Goal: Information Seeking & Learning: Check status

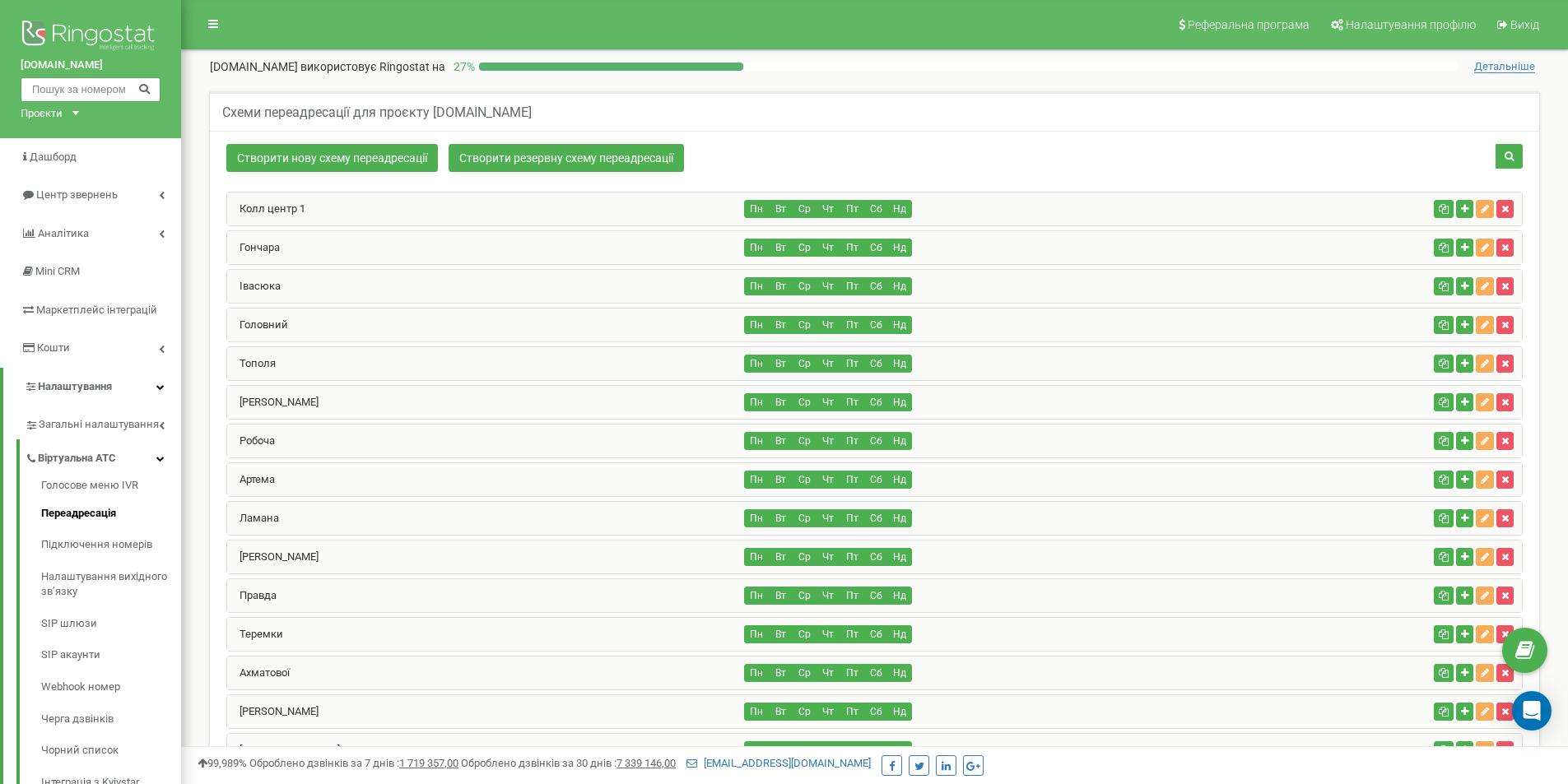
click at [124, 82] on input "text" at bounding box center [90, 89] width 140 height 25
type input "0663116375"
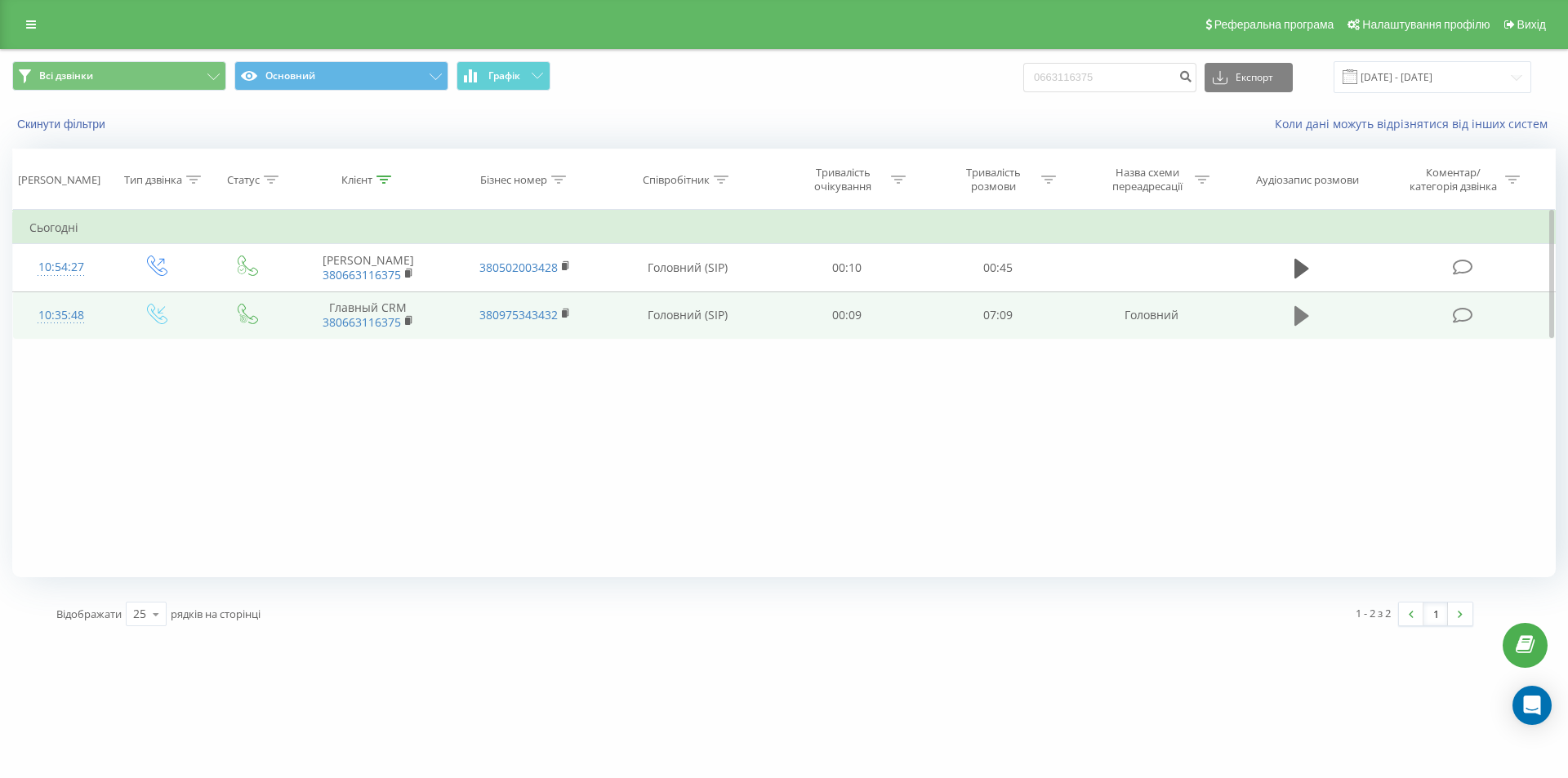
click at [1300, 322] on icon at bounding box center [1301, 316] width 15 height 20
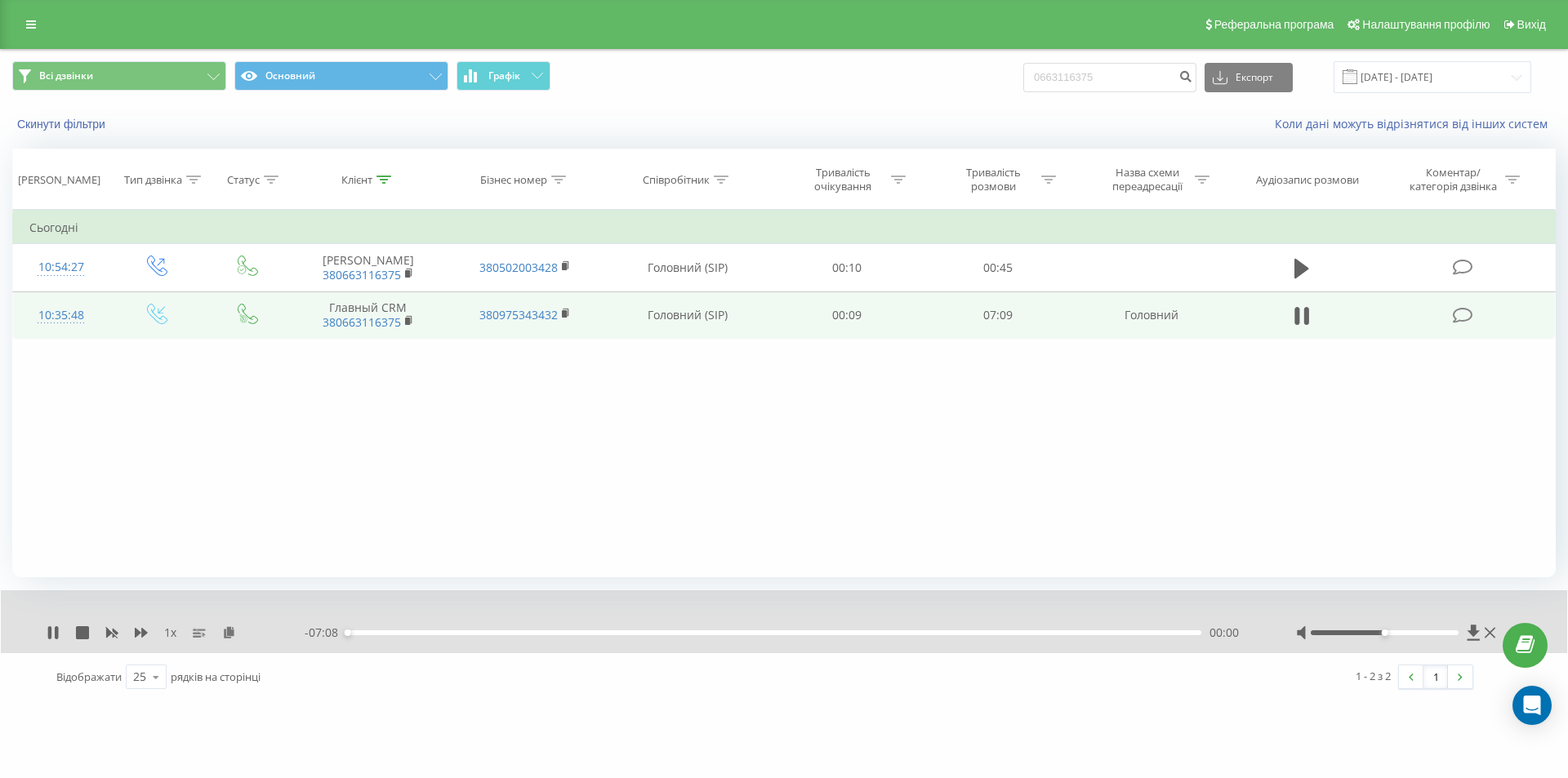
click at [172, 631] on span "1 x" at bounding box center [170, 633] width 12 height 16
click at [180, 632] on div "1 x" at bounding box center [176, 633] width 258 height 16
click at [172, 631] on span "1 x" at bounding box center [170, 633] width 12 height 16
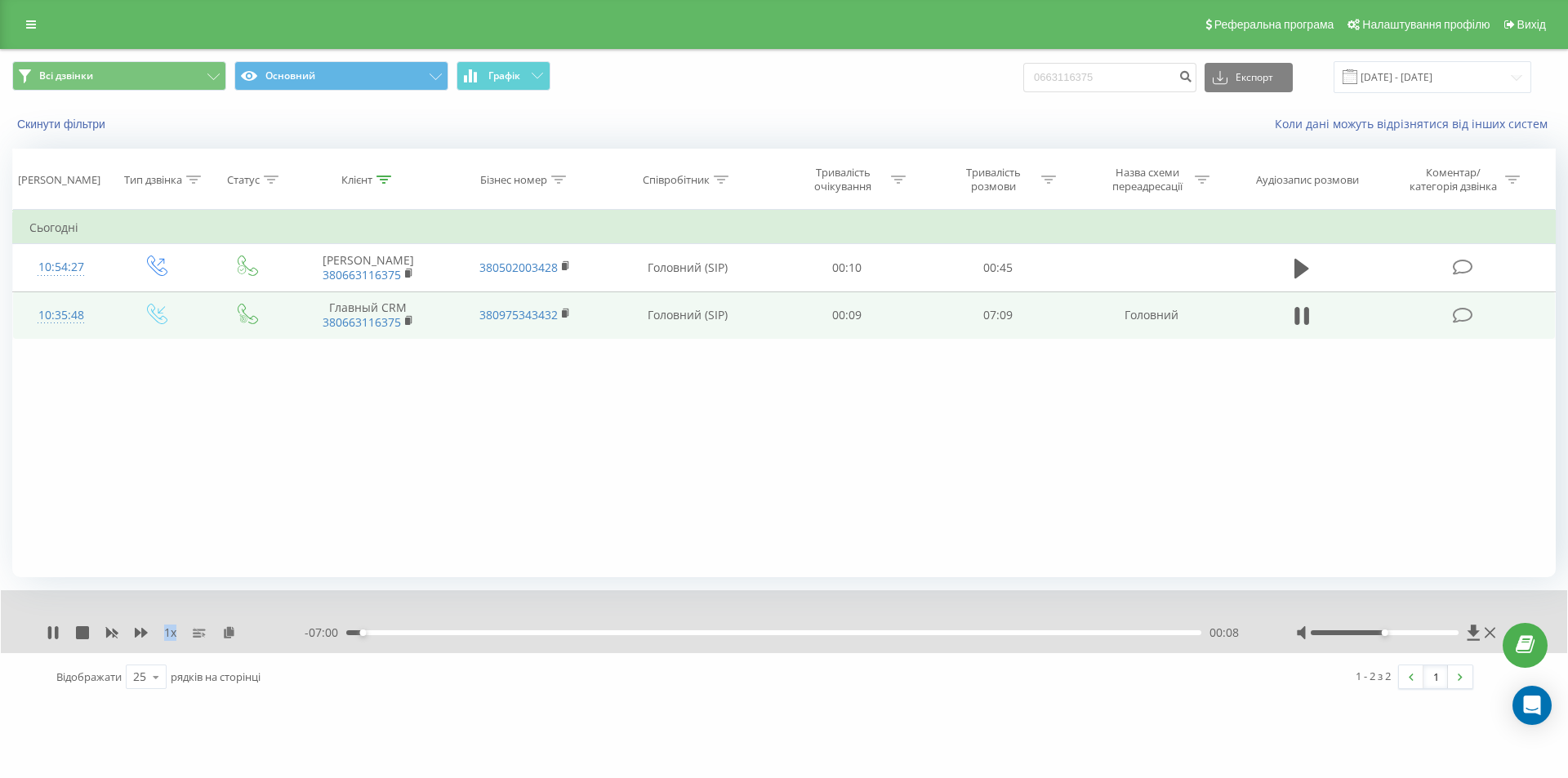
click at [169, 635] on span "1 x" at bounding box center [170, 633] width 12 height 16
click at [177, 634] on span "1 x" at bounding box center [170, 633] width 12 height 16
click at [174, 632] on span "1 x" at bounding box center [170, 633] width 12 height 16
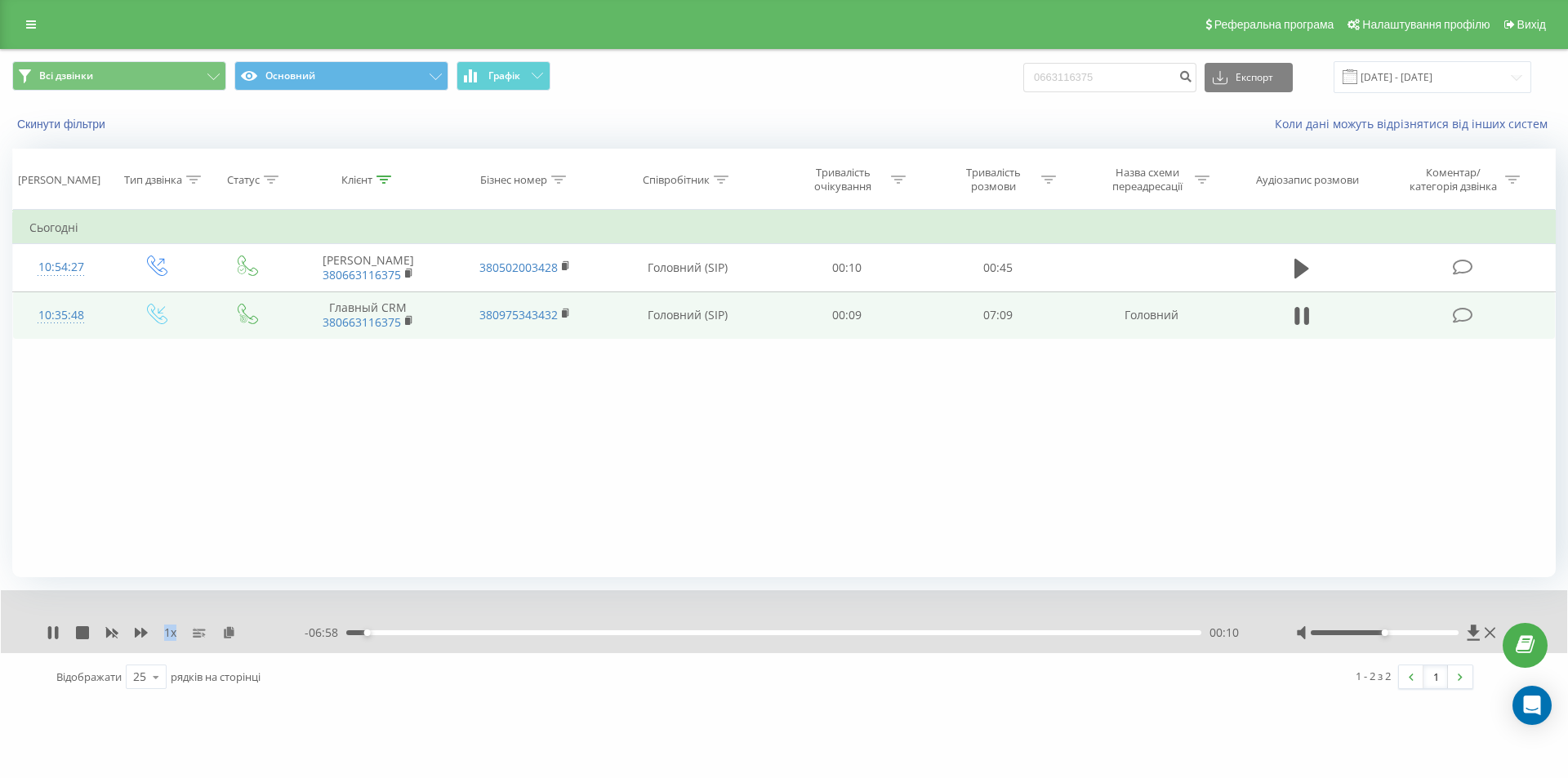
click at [170, 633] on span "1 x" at bounding box center [170, 633] width 12 height 16
click at [171, 633] on span "1 x" at bounding box center [170, 633] width 12 height 16
click at [172, 639] on span "1 x" at bounding box center [170, 633] width 12 height 16
click at [164, 649] on div "1 x - 06:56 00:12 00:12" at bounding box center [784, 621] width 1566 height 63
click at [59, 631] on icon at bounding box center [53, 633] width 13 height 13
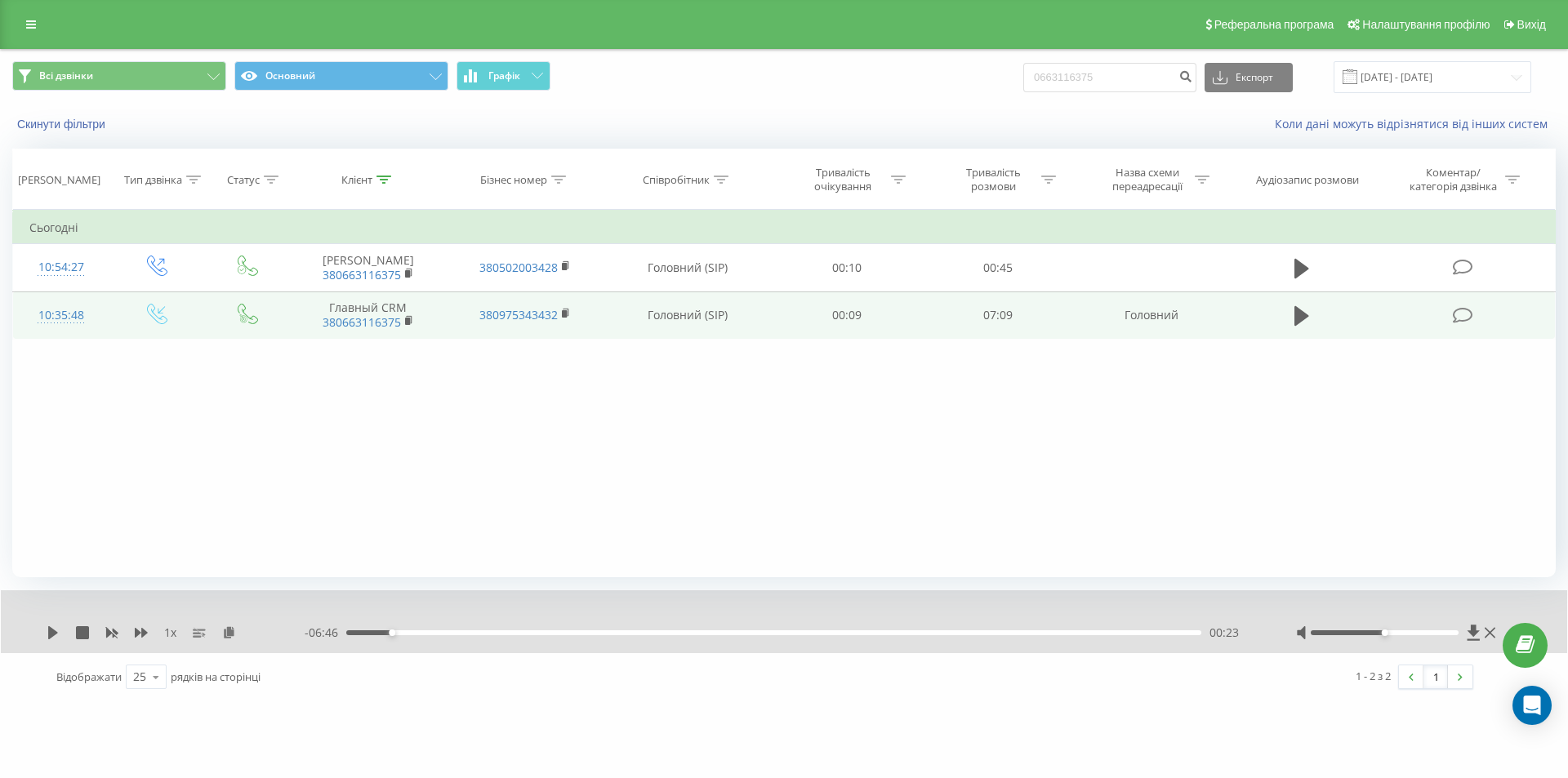
click at [168, 634] on span "1 x" at bounding box center [170, 633] width 12 height 16
click at [165, 636] on span "1 x" at bounding box center [170, 633] width 12 height 16
click at [172, 623] on div "1 x - 06:46 00:23 00:23" at bounding box center [784, 621] width 1566 height 63
drag, startPoint x: 171, startPoint y: 633, endPoint x: 158, endPoint y: 633, distance: 13.0
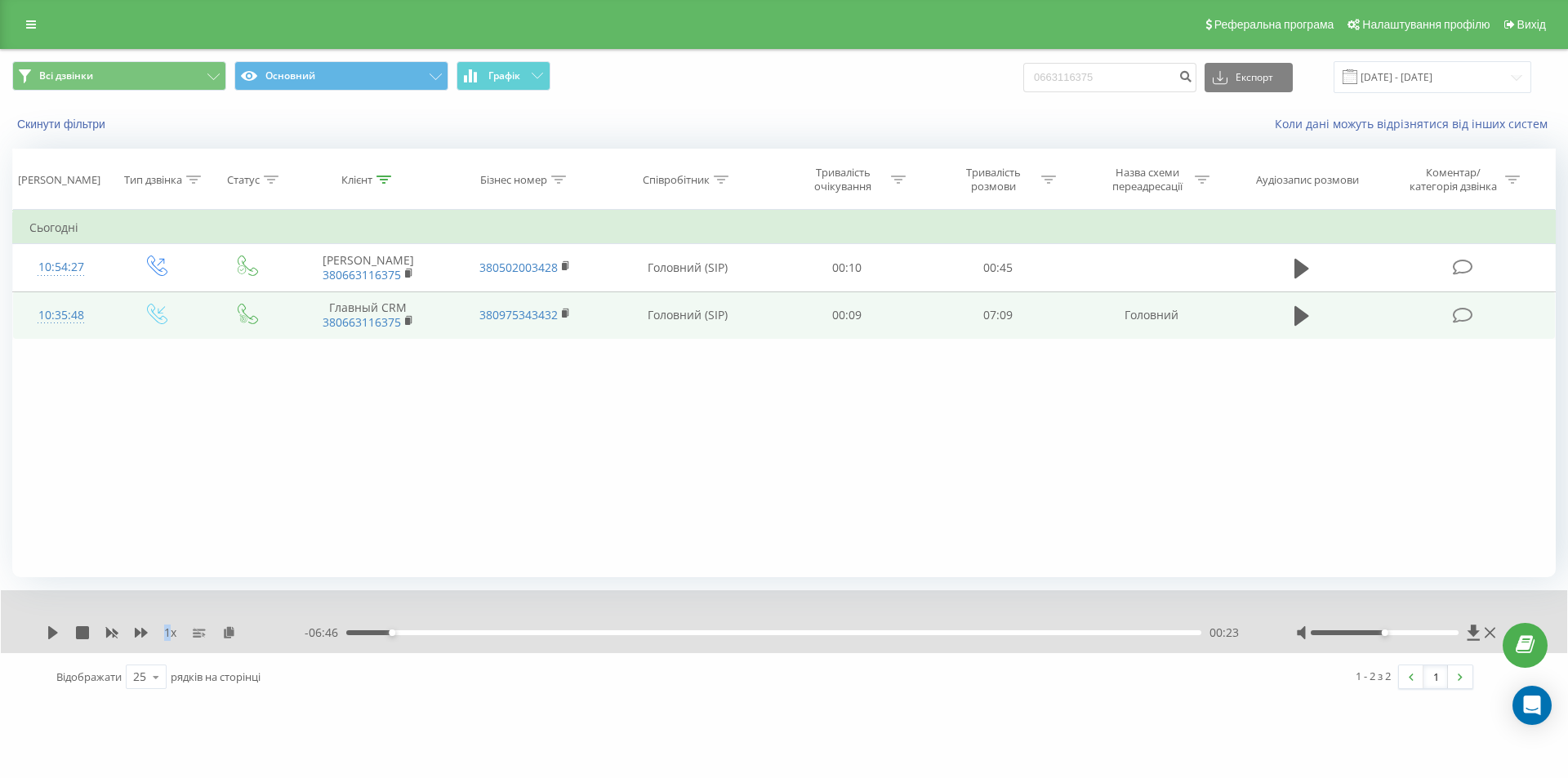
click at [158, 633] on div "1 x" at bounding box center [176, 633] width 258 height 16
click at [174, 629] on span "1 x" at bounding box center [170, 633] width 12 height 16
click at [167, 634] on span "1 x" at bounding box center [170, 633] width 12 height 16
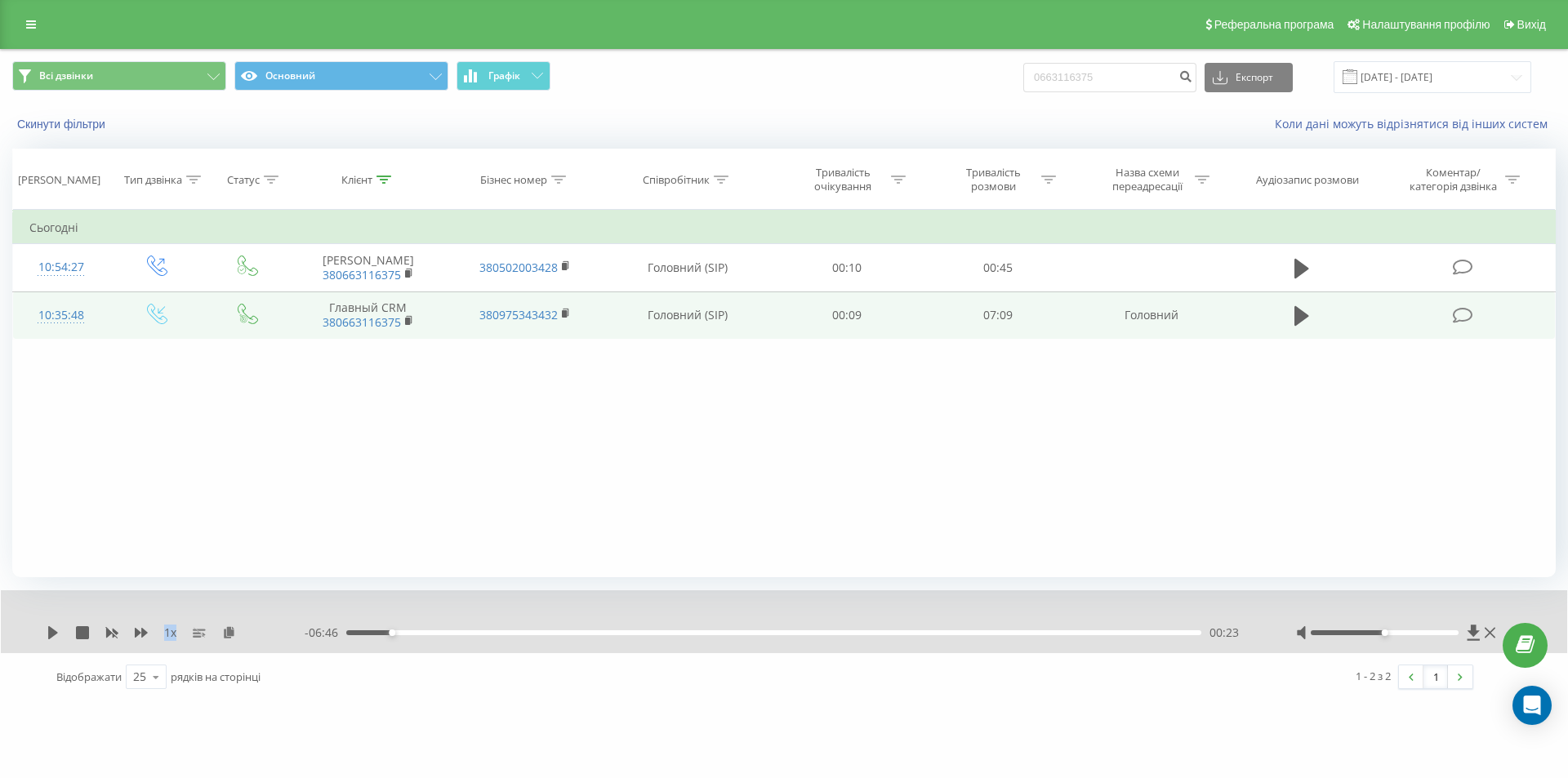
click at [167, 634] on span "1 x" at bounding box center [170, 633] width 12 height 16
click at [170, 634] on span "1 x" at bounding box center [170, 633] width 12 height 16
click at [56, 635] on icon at bounding box center [53, 633] width 13 height 13
click at [140, 634] on icon at bounding box center [141, 633] width 13 height 10
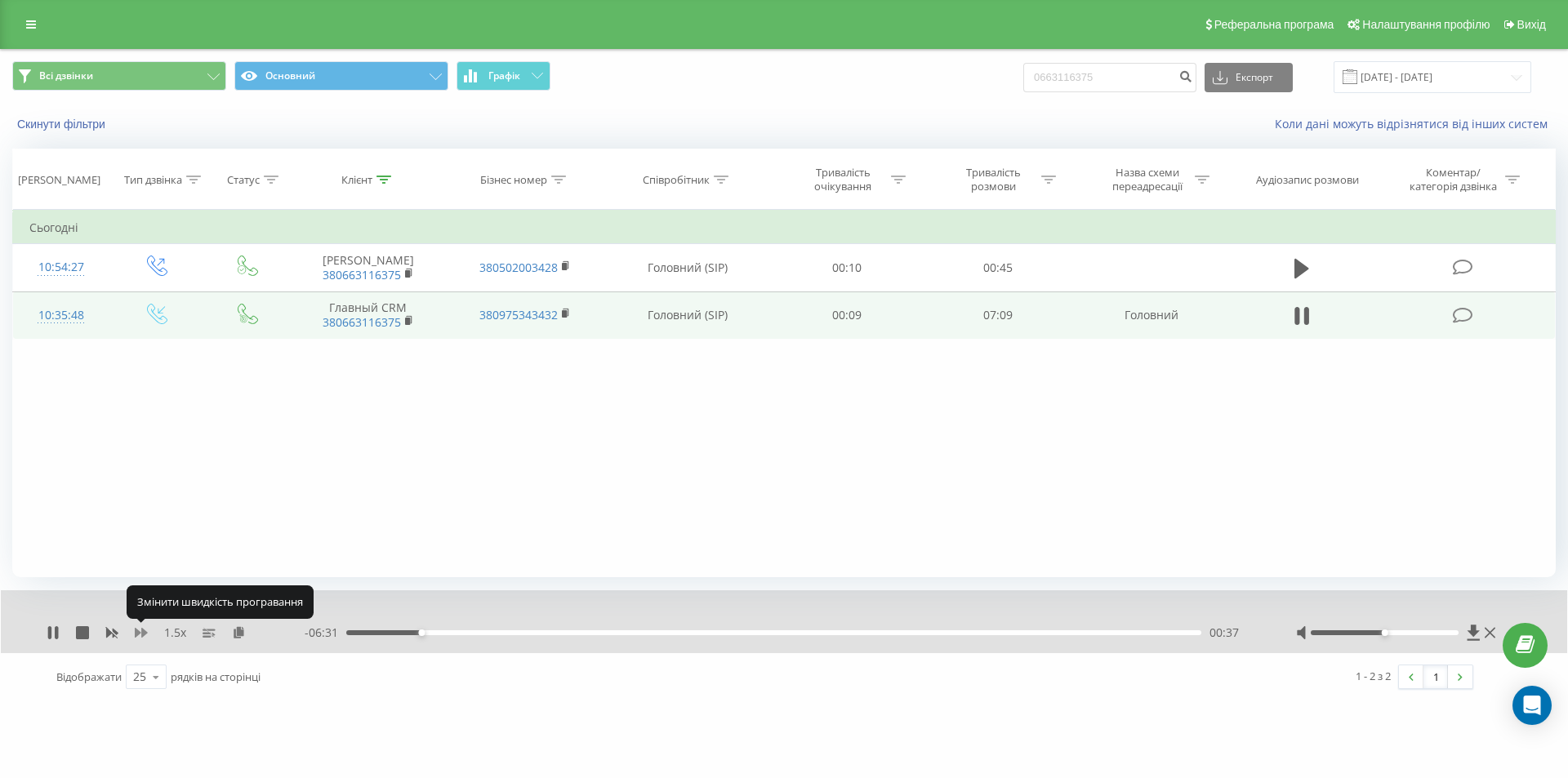
click at [140, 634] on icon at bounding box center [141, 633] width 13 height 10
click at [145, 637] on icon at bounding box center [141, 633] width 13 height 13
click at [131, 632] on div "2.5 x" at bounding box center [176, 633] width 258 height 16
click at [137, 632] on icon at bounding box center [141, 633] width 13 height 10
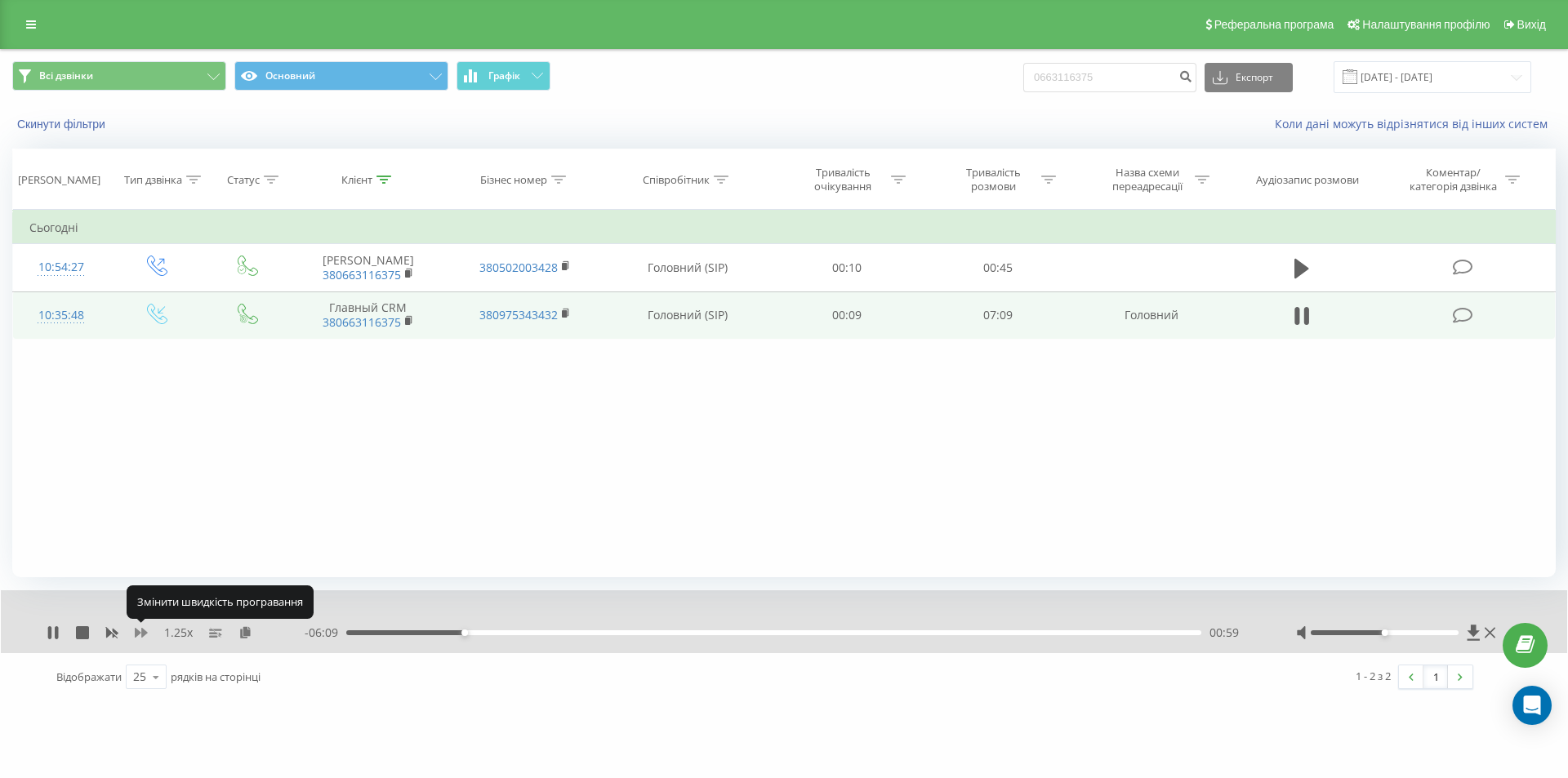
click at [137, 632] on icon at bounding box center [141, 633] width 13 height 10
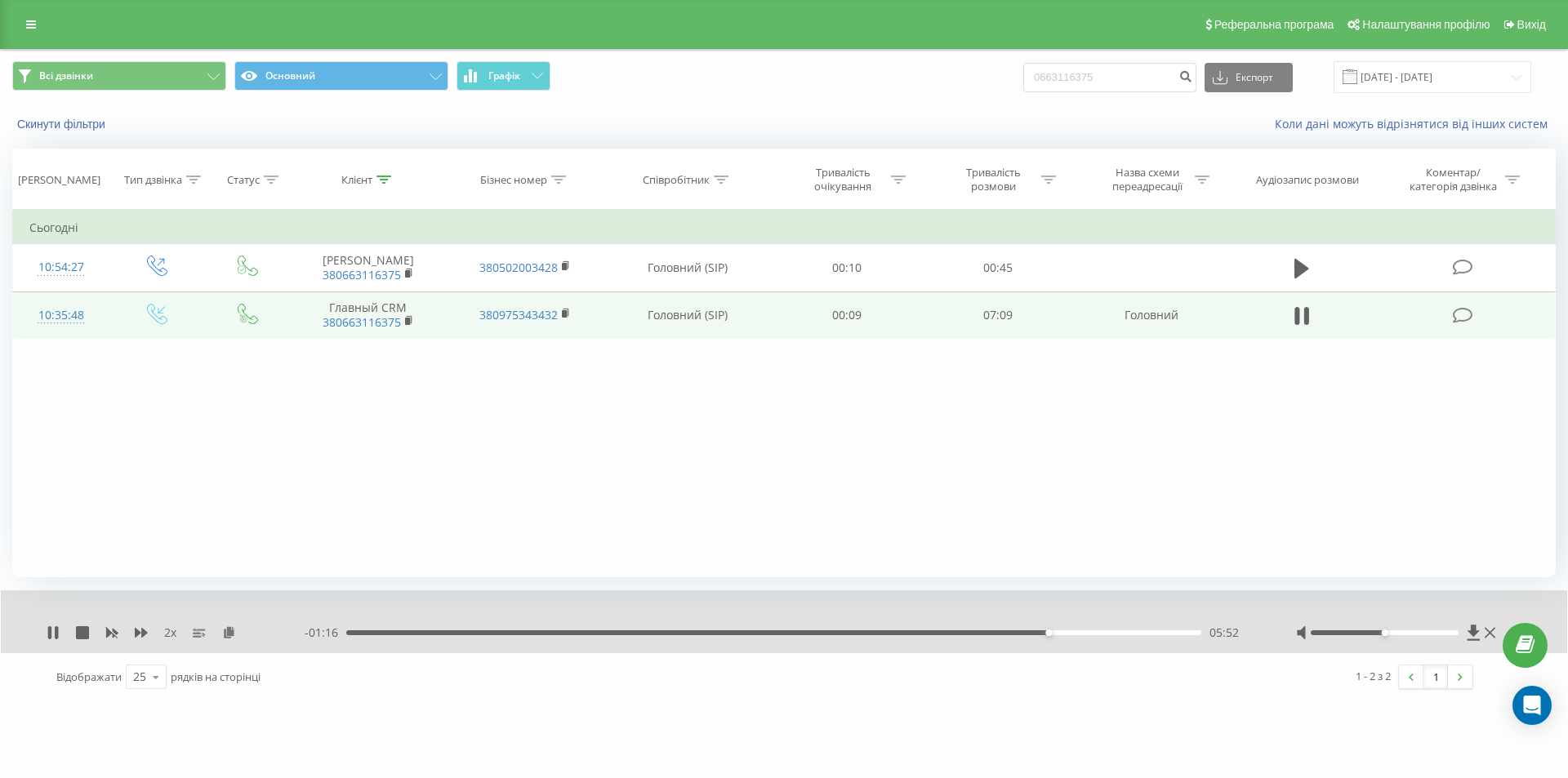
click at [35, 629] on div "2 x - 01:16 05:52 05:52" at bounding box center [784, 621] width 1566 height 63
click at [55, 631] on icon at bounding box center [53, 633] width 13 height 13
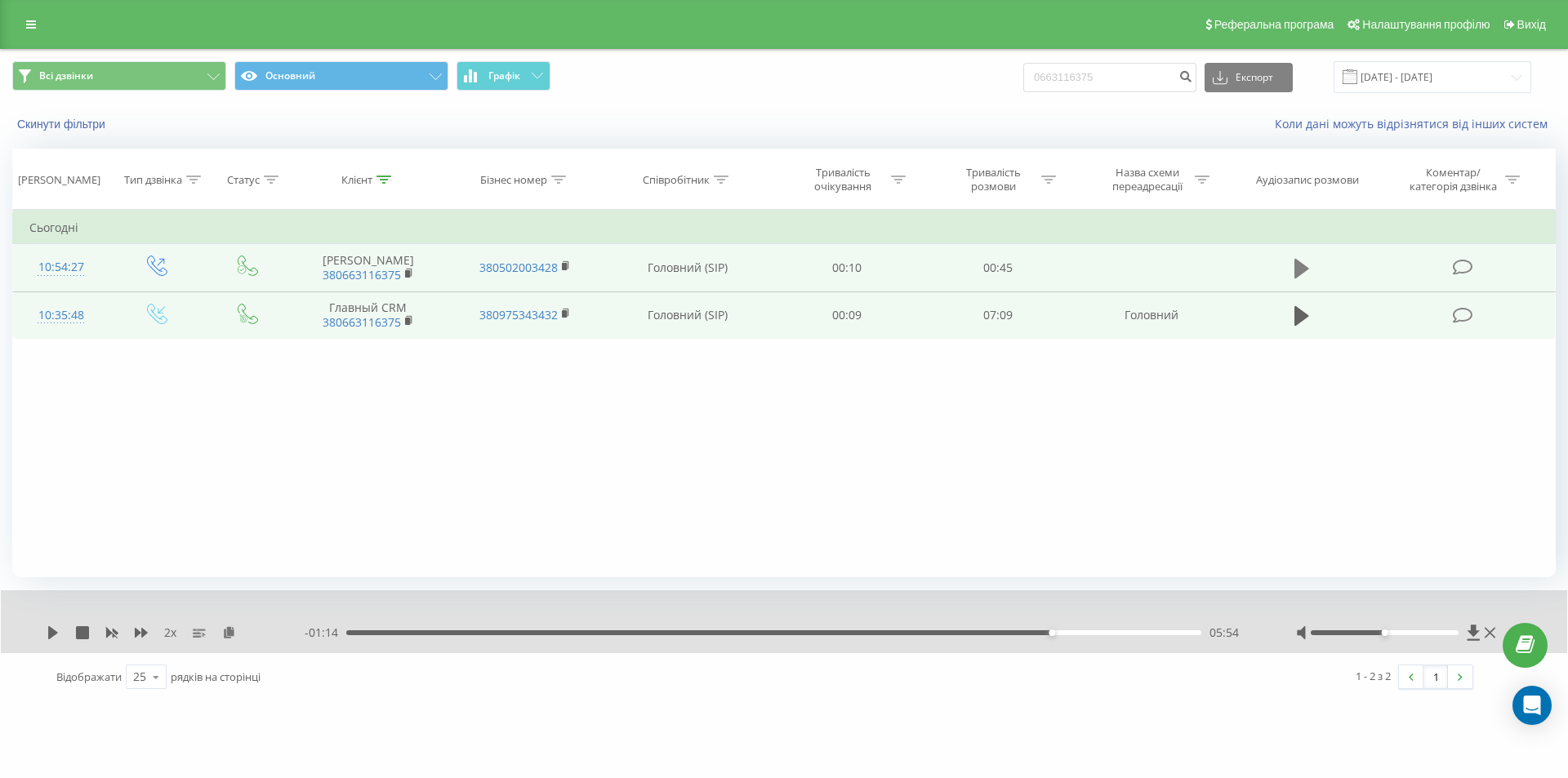
click at [1299, 272] on icon at bounding box center [1301, 268] width 15 height 20
click at [721, 484] on div "Фільтрувати за умовою Дорівнює Введіть значення Скасувати OK Фільтрувати за умо…" at bounding box center [784, 394] width 1543 height 368
click at [818, 447] on div "Фільтрувати за умовою Дорівнює Введіть значення Скасувати OK Фільтрувати за умо…" at bounding box center [784, 394] width 1543 height 368
click at [538, 433] on div "Фільтрувати за умовою Дорівнює Введіть значення Скасувати OK Фільтрувати за умо…" at bounding box center [784, 394] width 1543 height 368
